Goal: Book appointment/travel/reservation

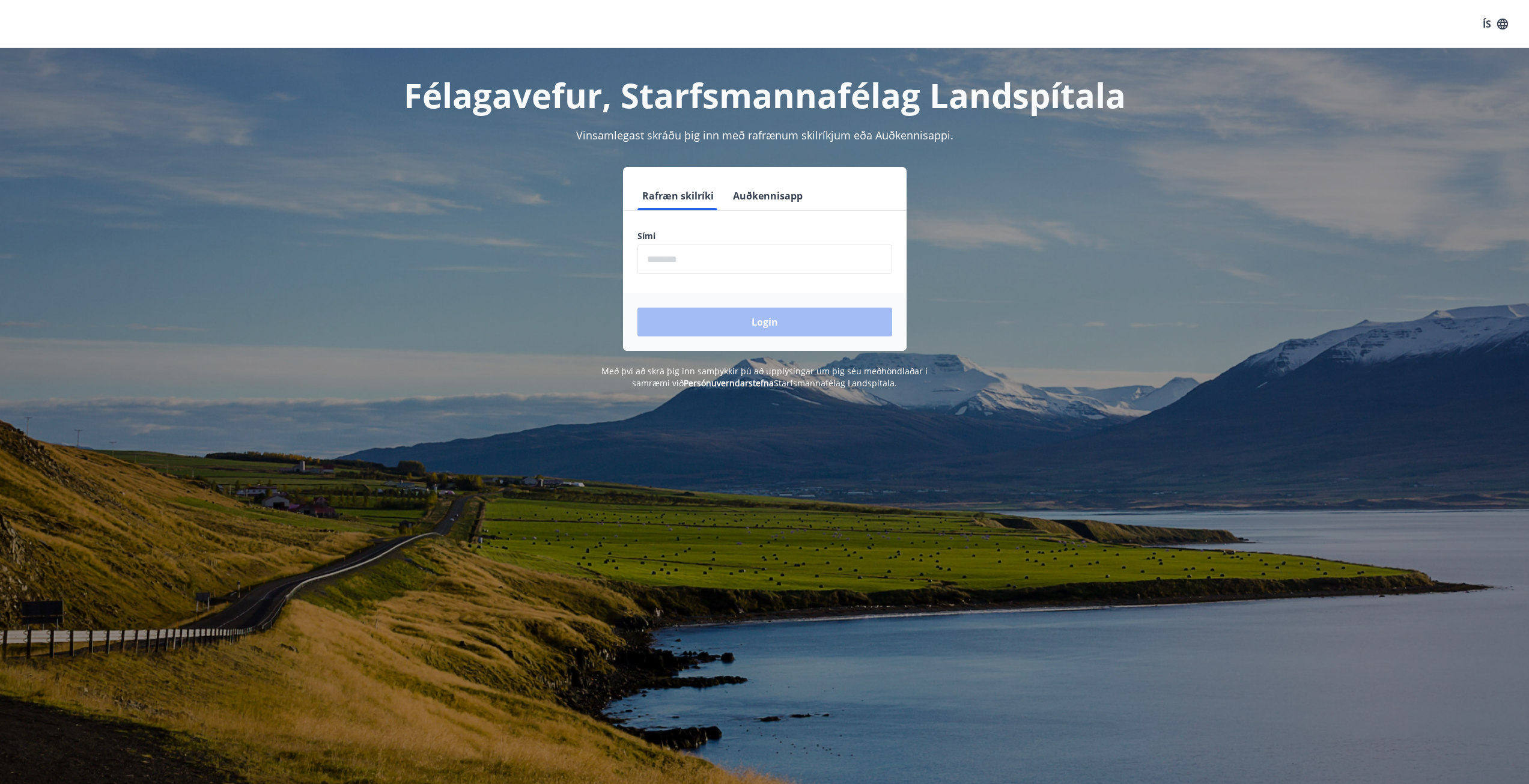
click at [675, 259] on input "phone" at bounding box center [764, 259] width 255 height 29
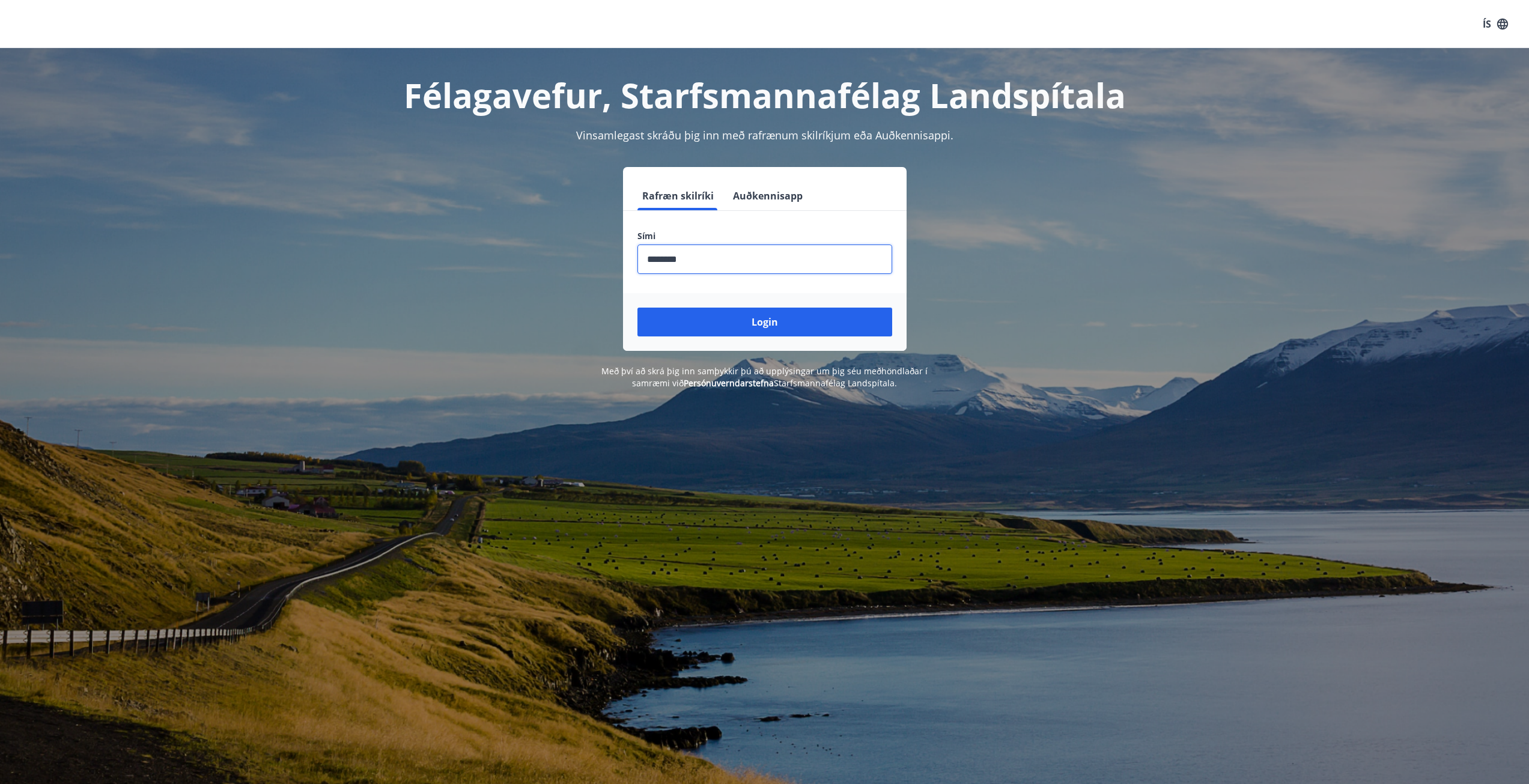
type input "********"
click at [637, 308] on button "Login" at bounding box center [764, 322] width 255 height 29
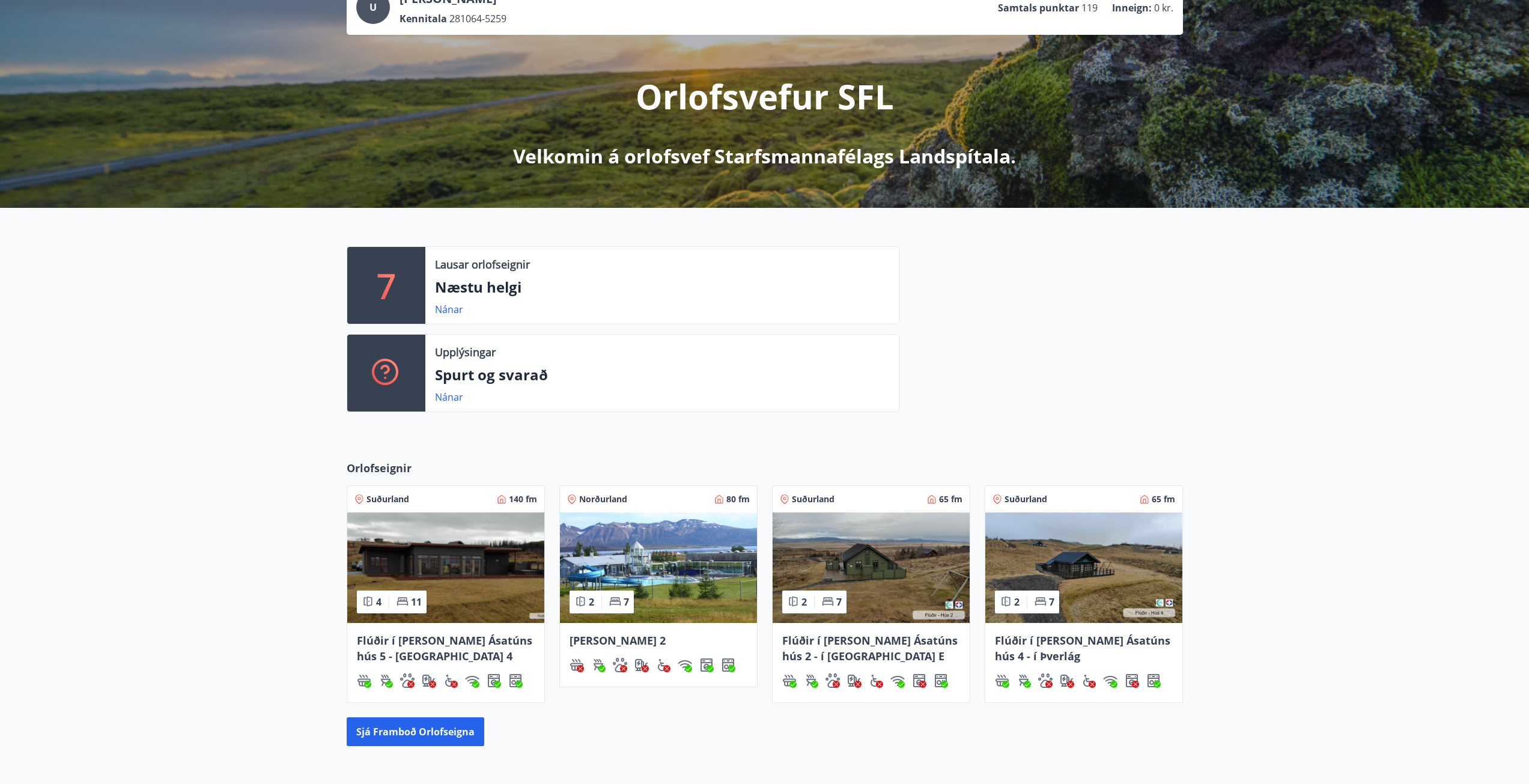
scroll to position [42, 0]
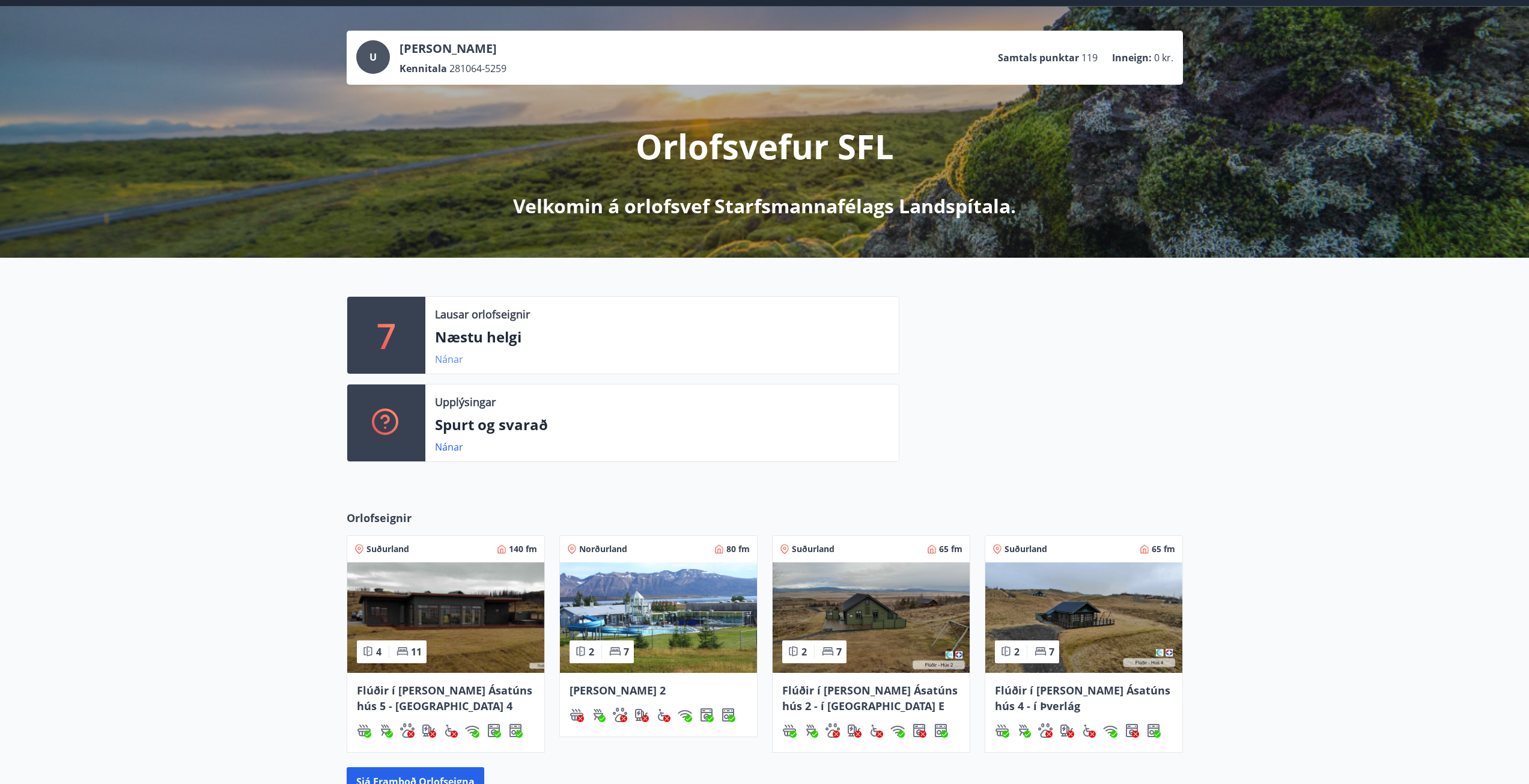
click at [451, 357] on link "Nánar" at bounding box center [449, 360] width 29 height 13
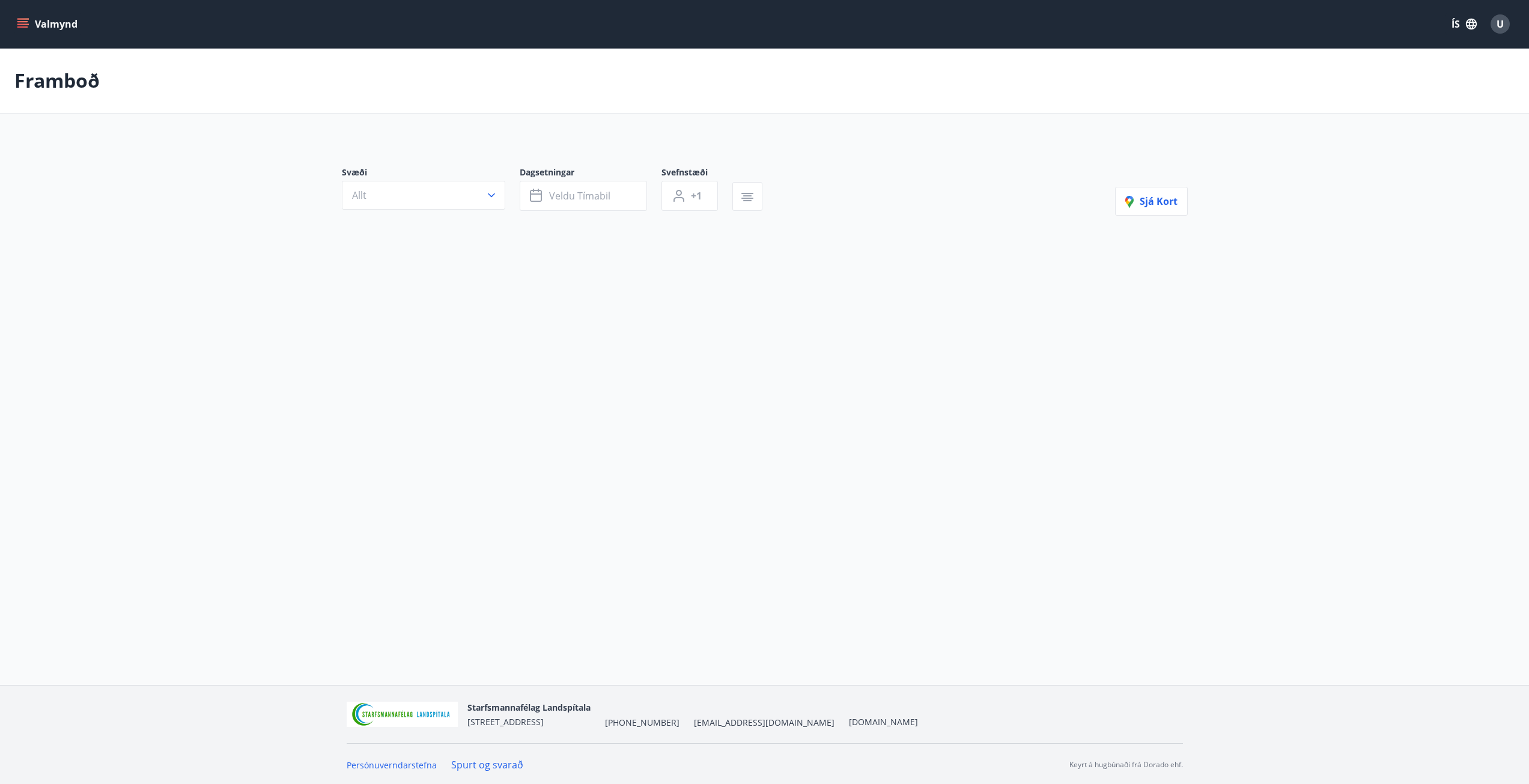
type input "*"
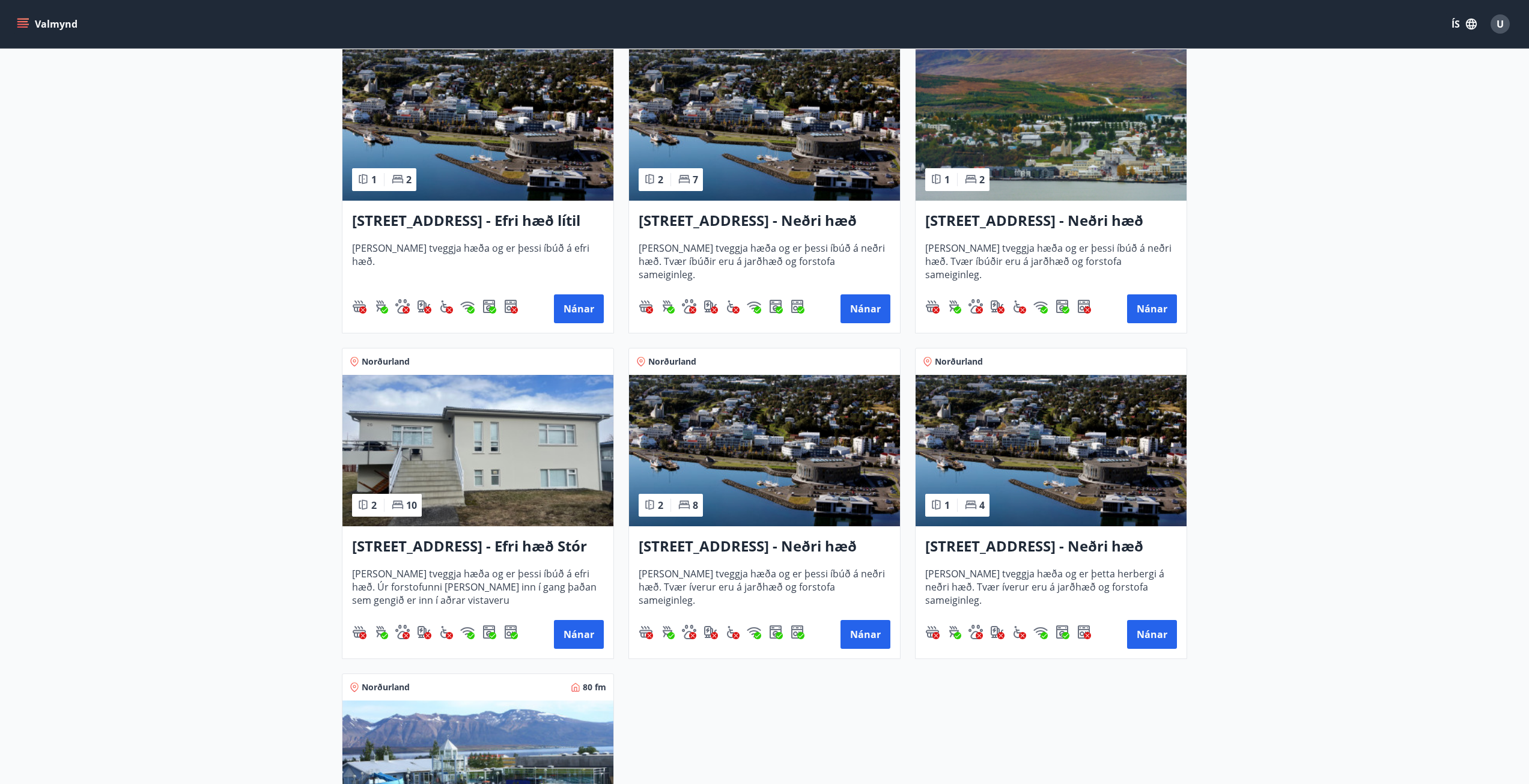
scroll to position [360, 0]
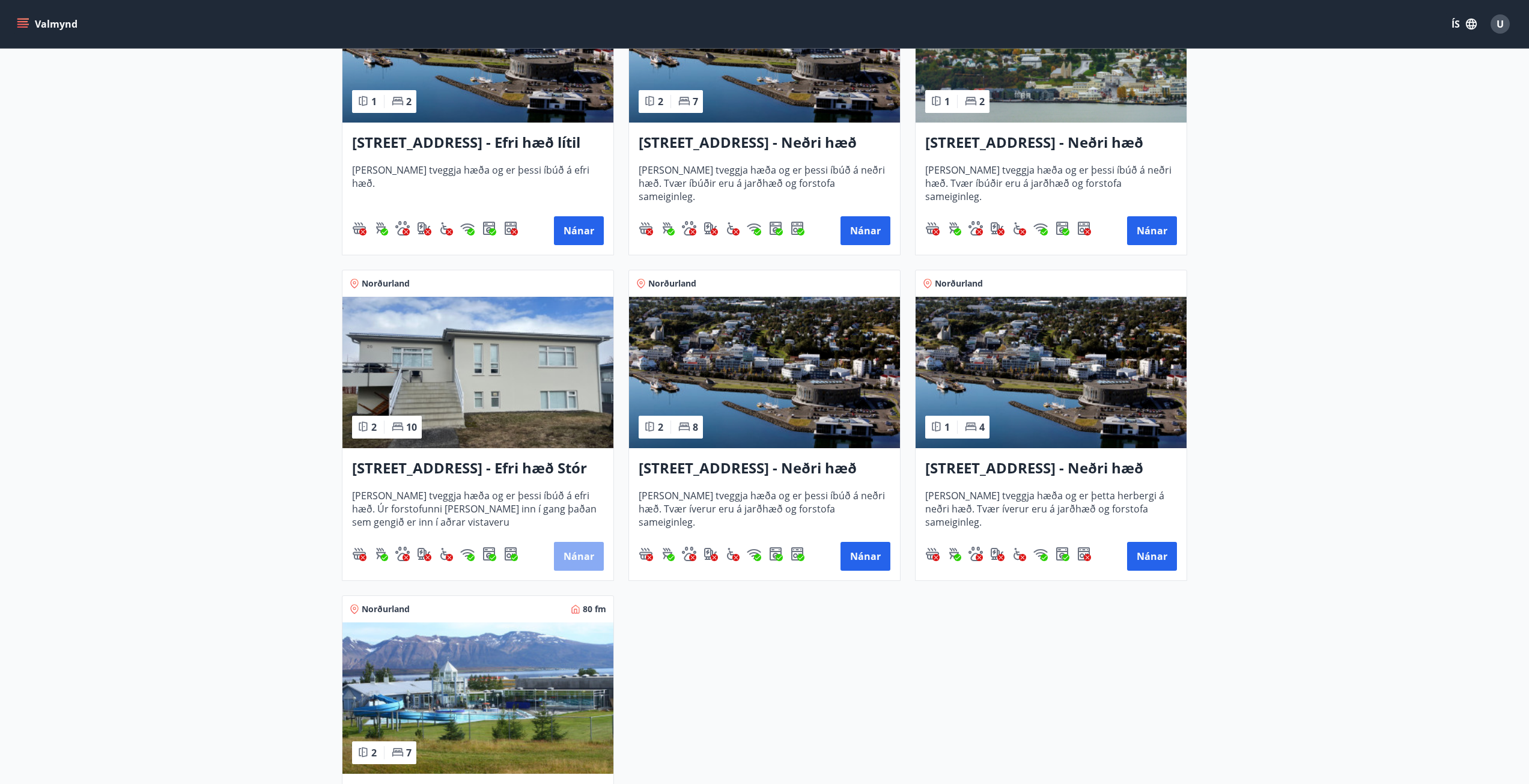
click at [587, 550] on button "Nánar" at bounding box center [578, 556] width 50 height 29
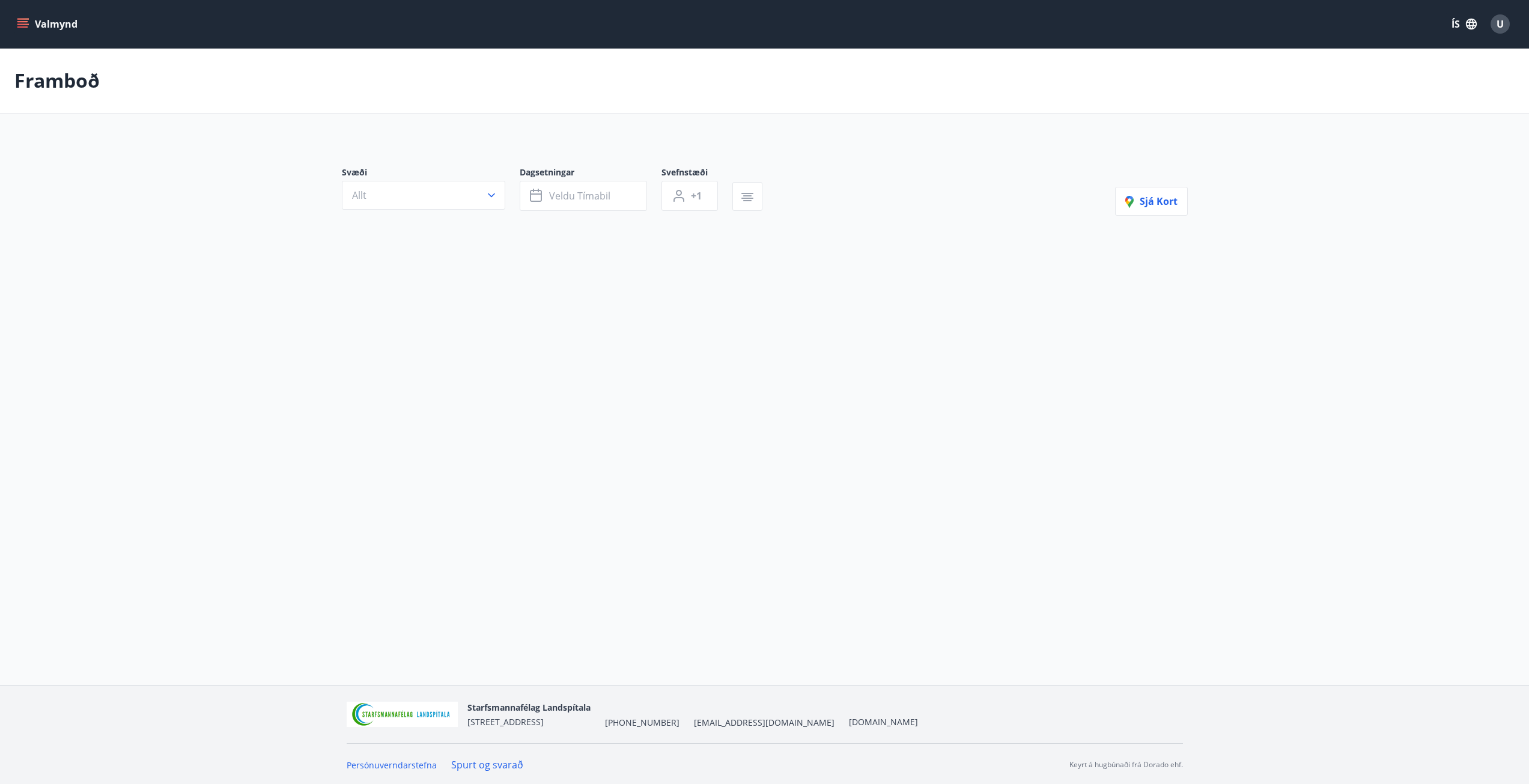
type input "*"
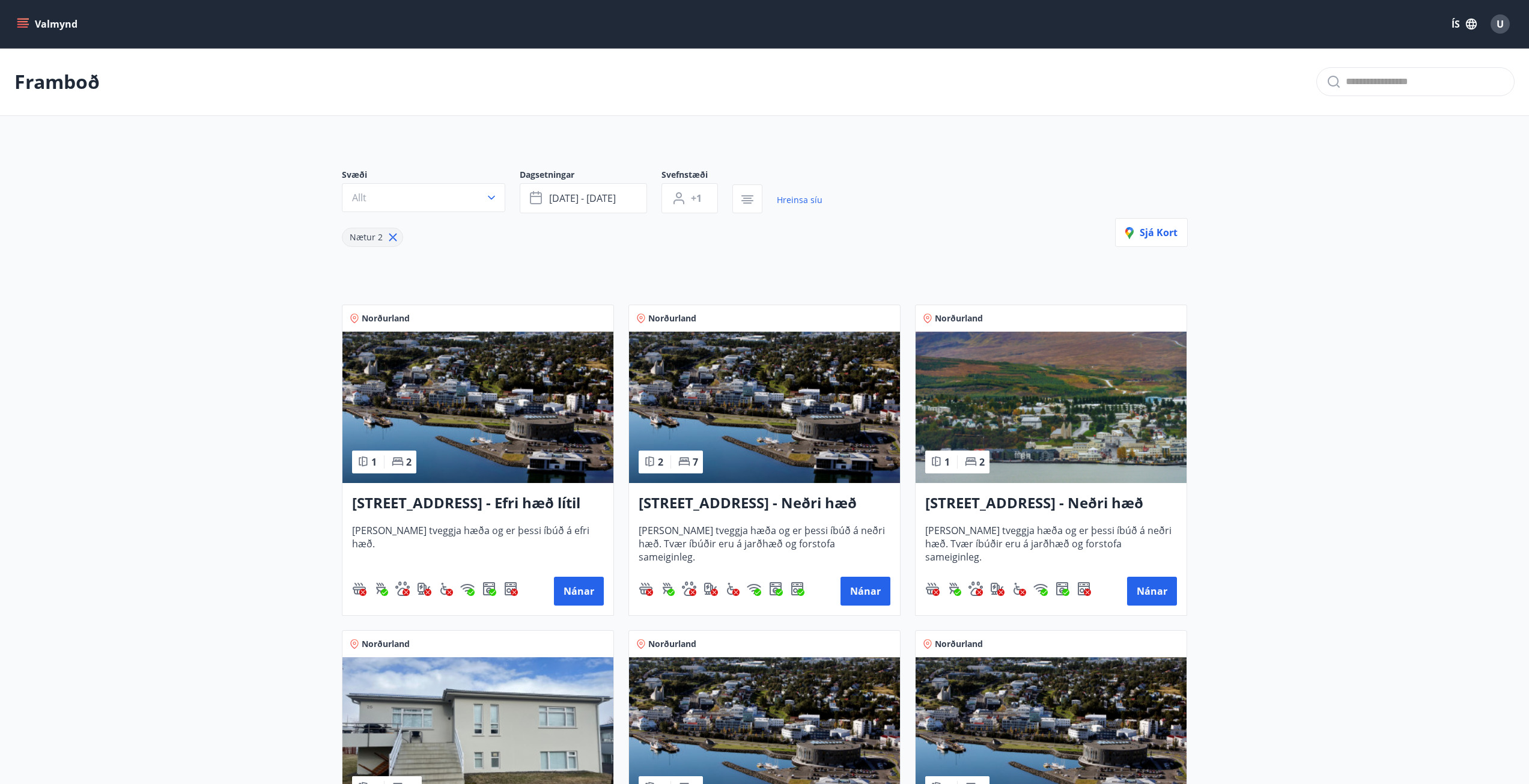
click at [1059, 221] on div "Svæði Allt Dagsetningar [DATE] - [DATE] Svefnstæði +1 Hreinsa síu Nætur 2 Sjá k…" at bounding box center [765, 208] width 846 height 78
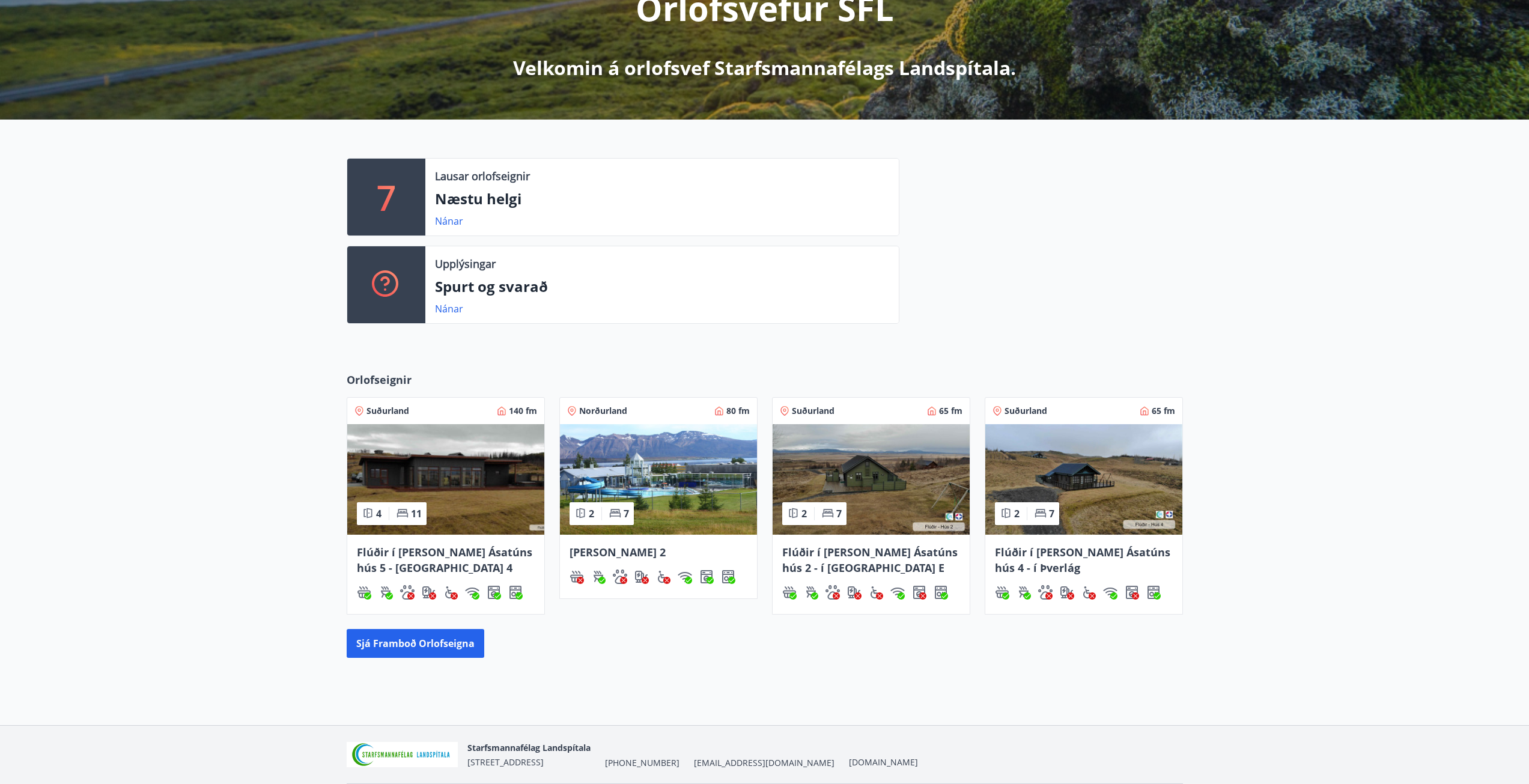
scroll to position [222, 0]
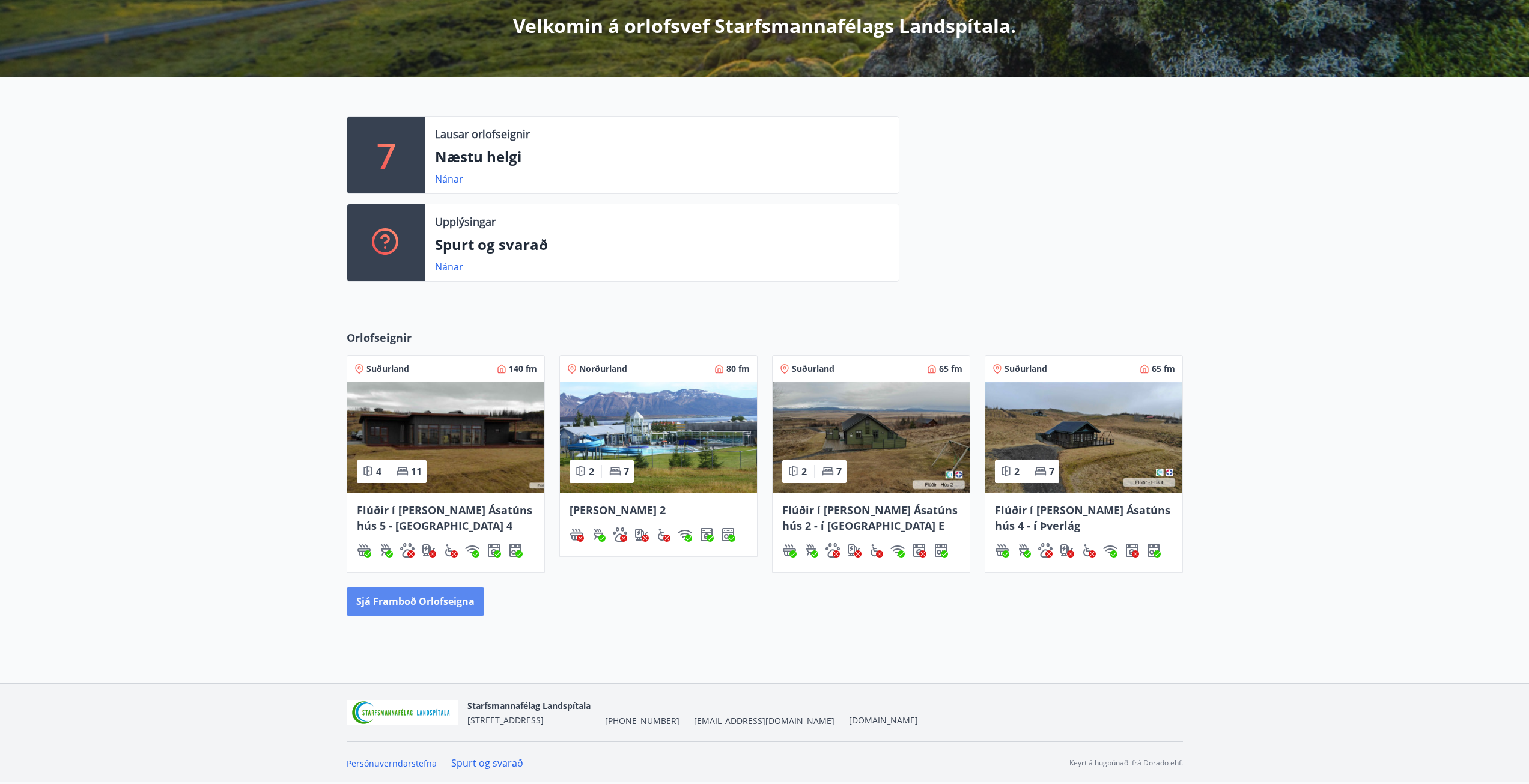
click at [416, 599] on button "Sjá framboð orlofseigna" at bounding box center [415, 601] width 138 height 29
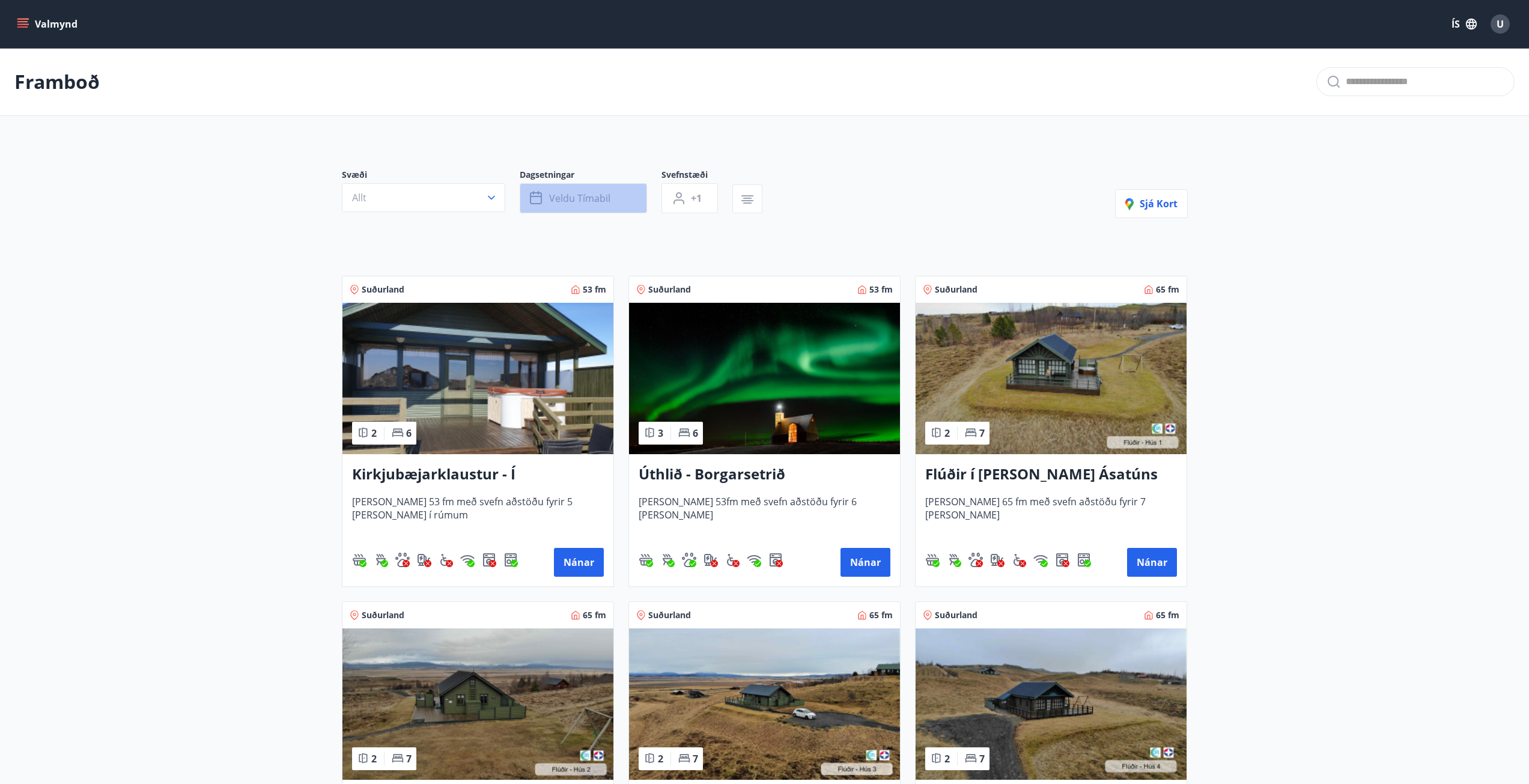
click at [584, 194] on span "Veldu tímabil" at bounding box center [579, 198] width 61 height 13
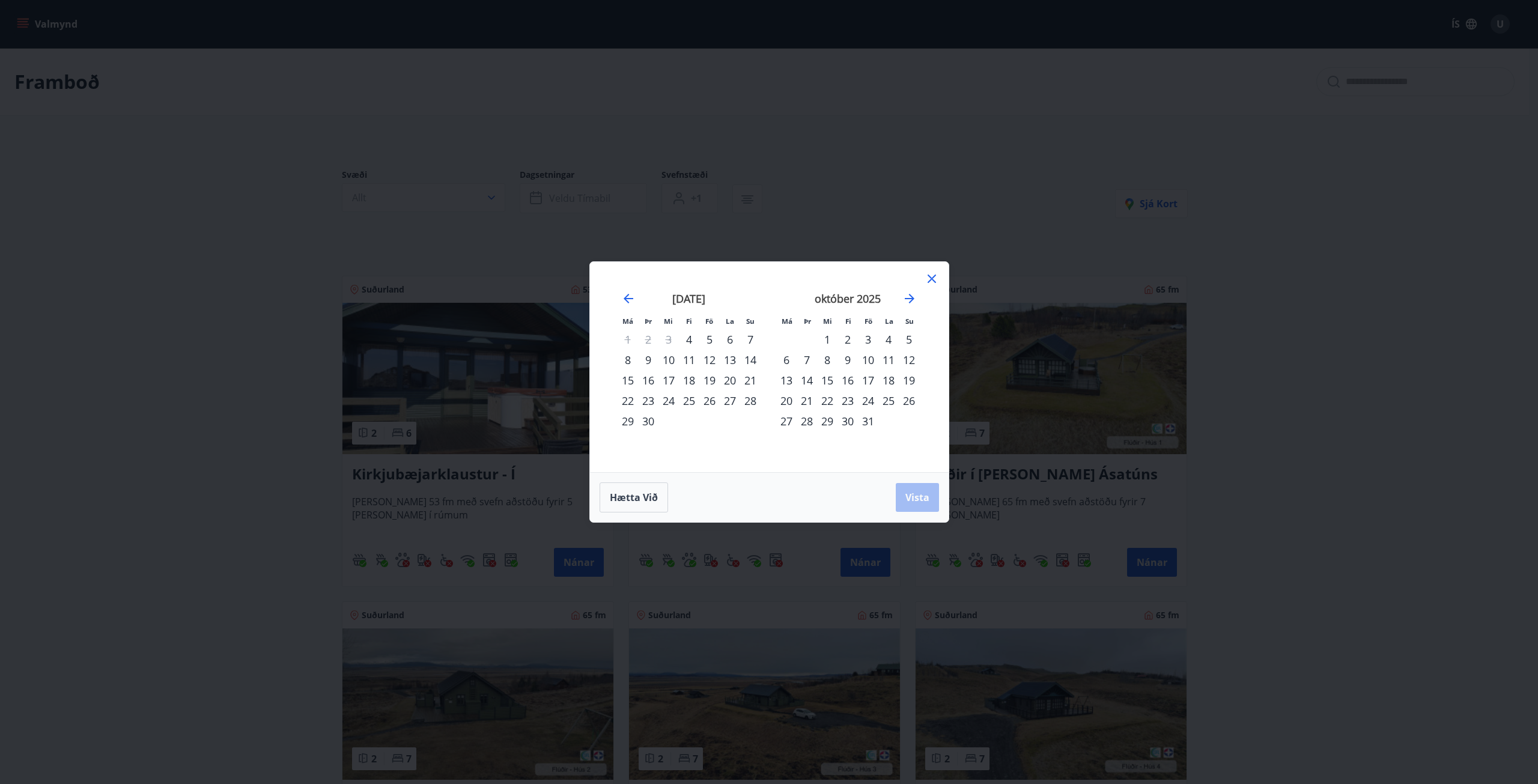
click at [934, 275] on icon at bounding box center [931, 278] width 14 height 14
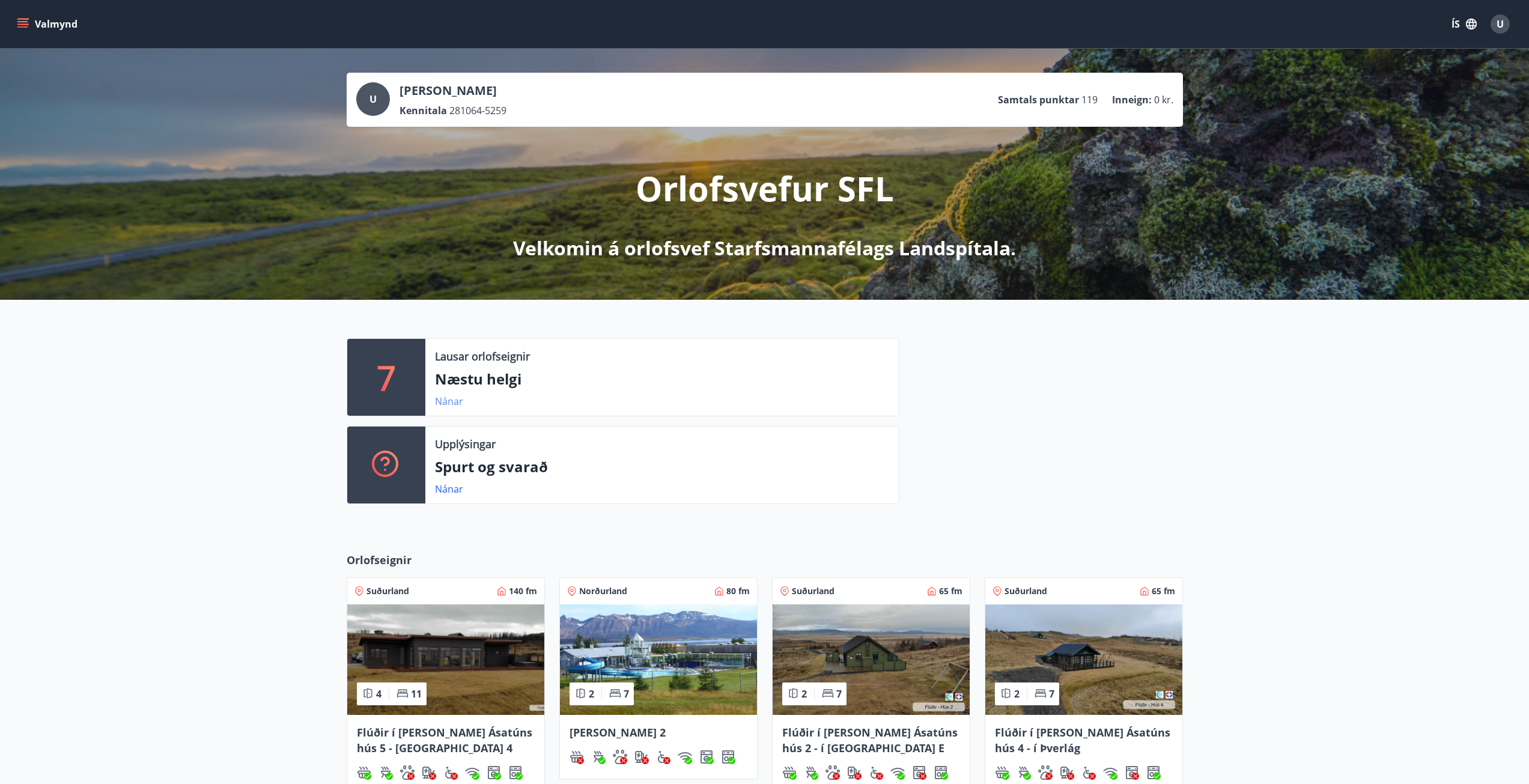
click at [447, 397] on link "Nánar" at bounding box center [449, 402] width 29 height 13
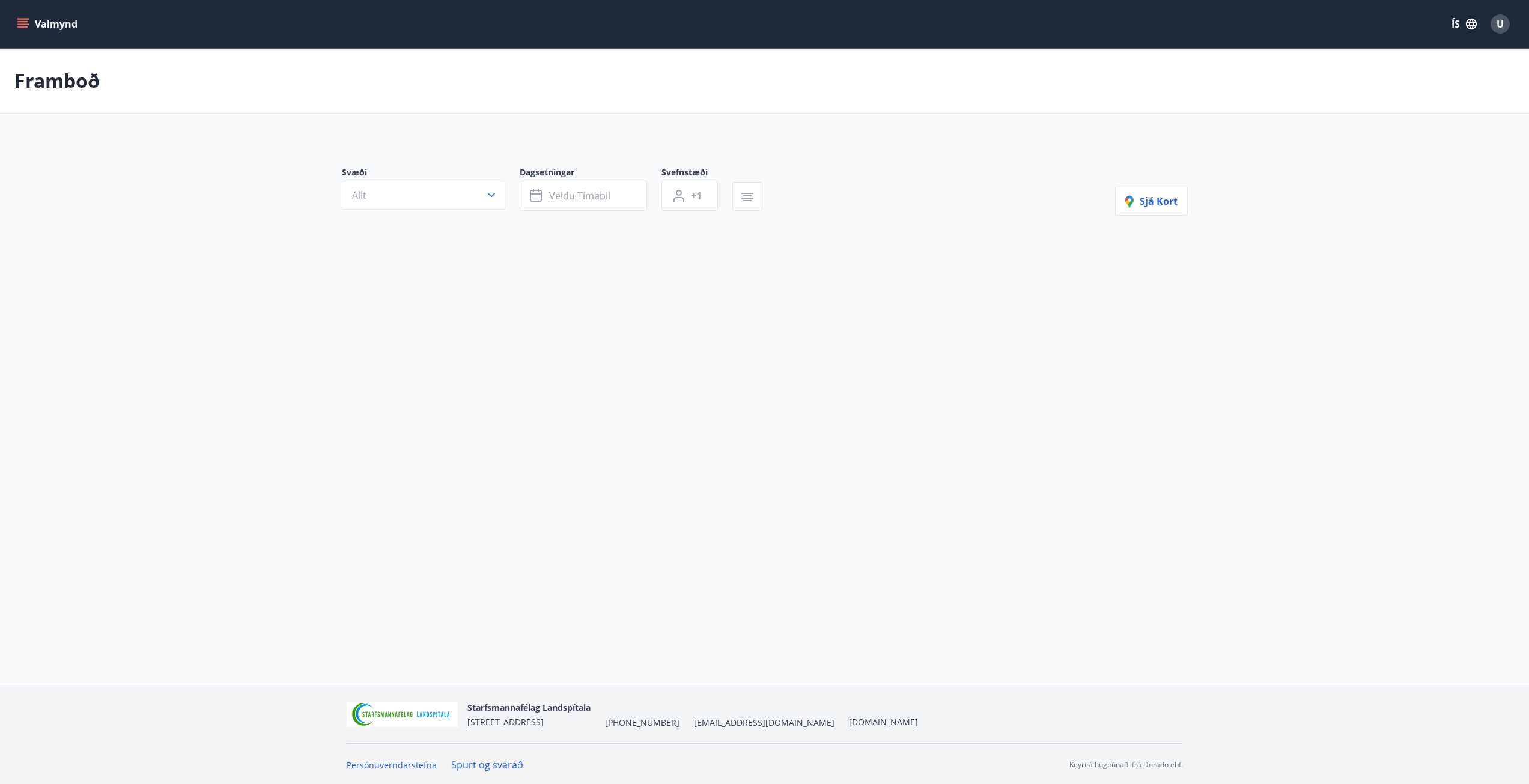
type input "*"
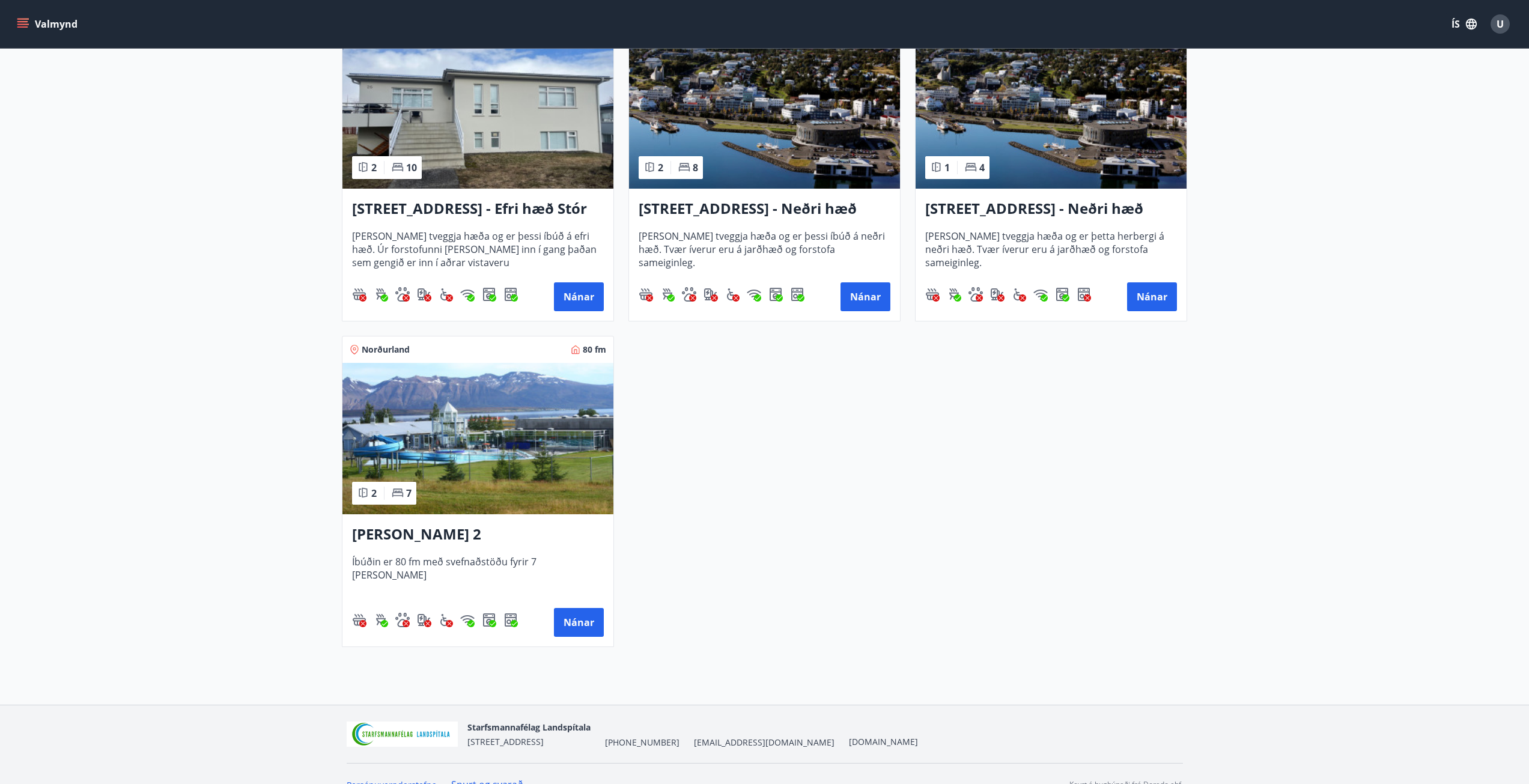
scroll to position [641, 0]
